Goal: Information Seeking & Learning: Learn about a topic

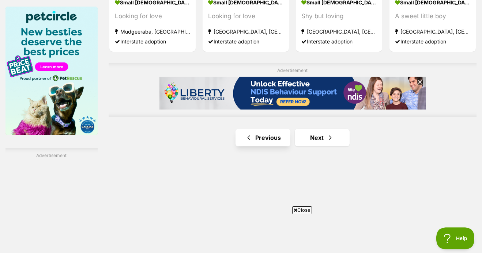
scroll to position [1173, 0]
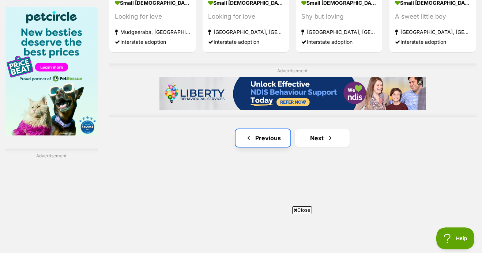
click at [267, 129] on link "Previous" at bounding box center [262, 138] width 55 height 18
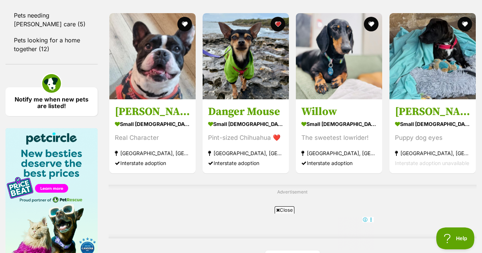
scroll to position [1046, 0]
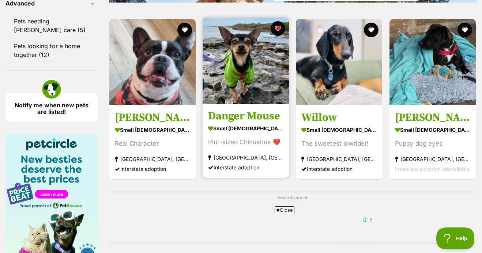
click at [235, 75] on img at bounding box center [246, 61] width 86 height 86
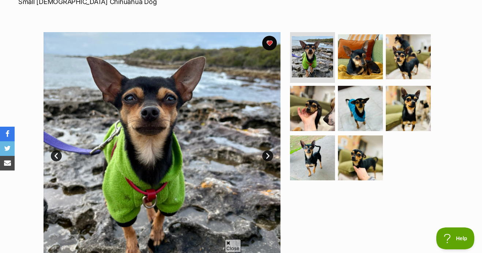
click at [266, 151] on link "Next" at bounding box center [267, 156] width 11 height 11
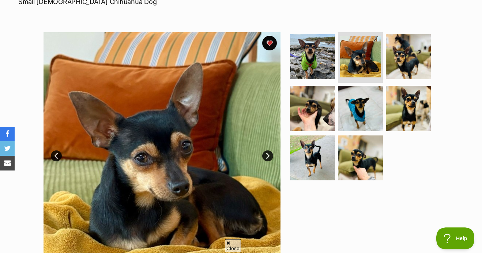
click at [266, 151] on link "Next" at bounding box center [267, 156] width 11 height 11
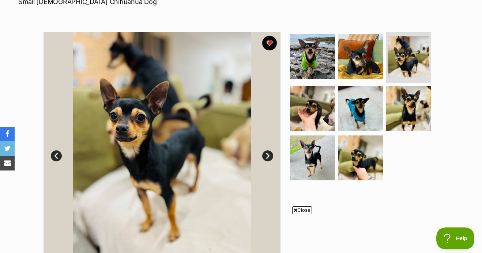
click at [266, 151] on link "Next" at bounding box center [267, 156] width 11 height 11
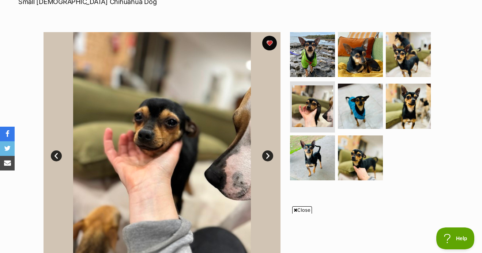
click at [266, 151] on link "Next" at bounding box center [267, 156] width 11 height 11
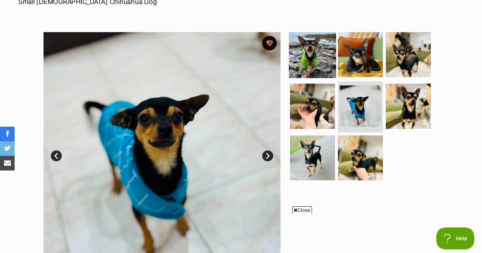
click at [310, 38] on img at bounding box center [312, 54] width 47 height 47
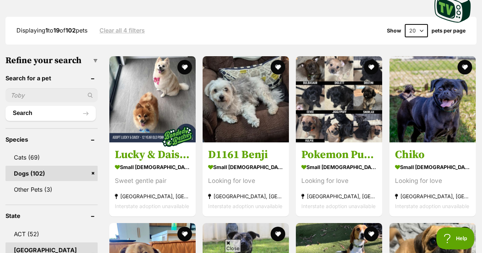
scroll to position [182, 0]
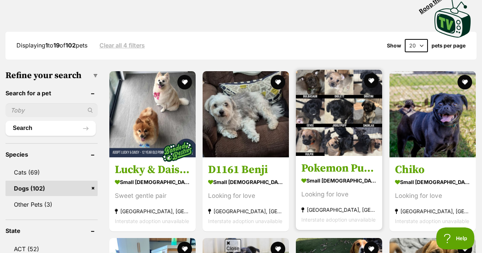
click at [349, 120] on img at bounding box center [339, 113] width 86 height 86
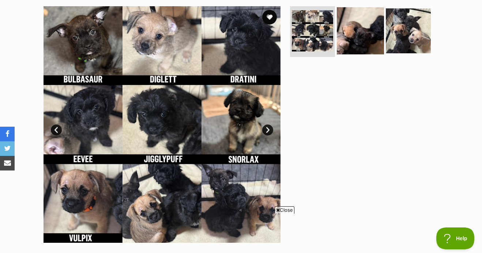
scroll to position [161, 0]
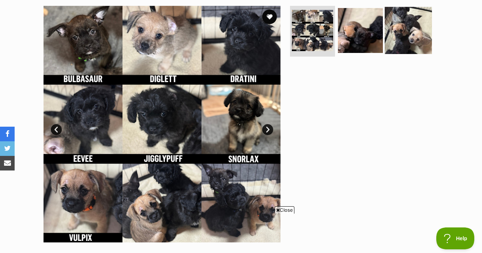
click at [404, 24] on img at bounding box center [408, 30] width 47 height 47
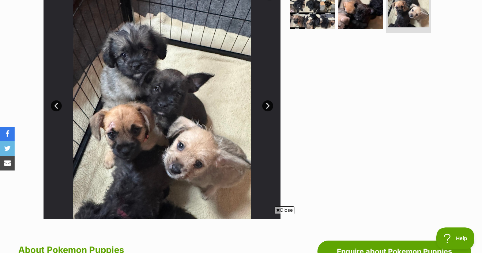
scroll to position [117, 0]
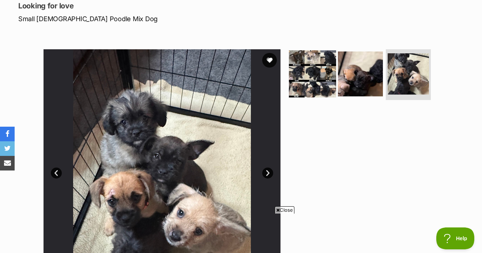
click at [305, 68] on img at bounding box center [312, 73] width 47 height 47
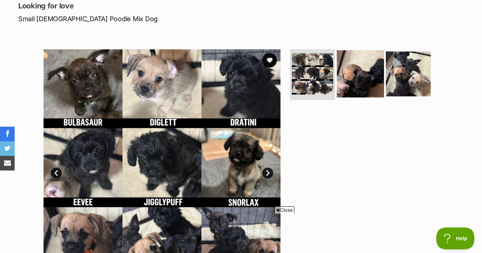
click at [346, 66] on img at bounding box center [360, 73] width 47 height 47
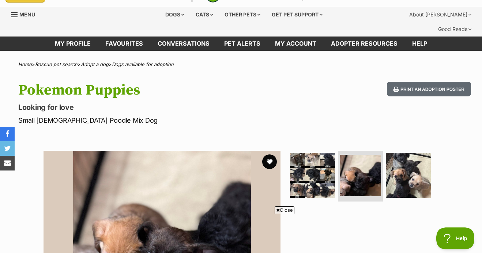
scroll to position [0, 0]
